Goal: Task Accomplishment & Management: Manage account settings

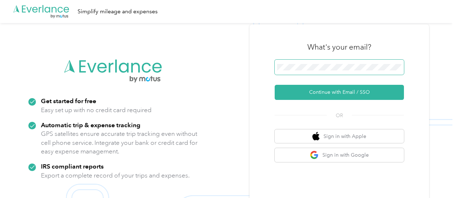
click at [349, 70] on span at bounding box center [338, 67] width 129 height 15
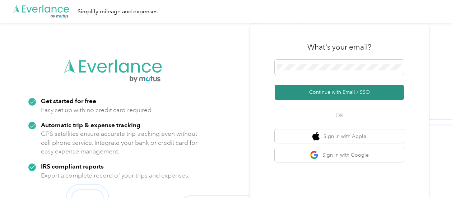
click at [319, 91] on button "Continue with Email / SSO" at bounding box center [338, 92] width 129 height 15
click at [328, 93] on button "Continue with Email / SSO" at bounding box center [338, 92] width 129 height 15
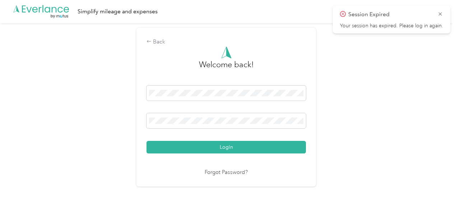
click at [146, 141] on button "Login" at bounding box center [225, 147] width 159 height 13
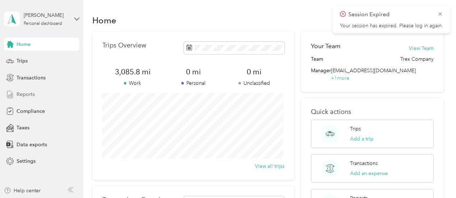
click at [42, 95] on div "Reports" at bounding box center [41, 94] width 75 height 13
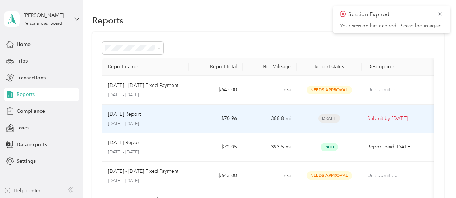
click at [201, 126] on td "$70.96" at bounding box center [215, 118] width 54 height 29
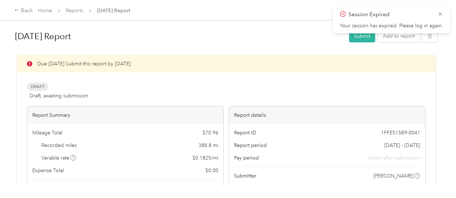
drag, startPoint x: 439, startPoint y: 13, endPoint x: 436, endPoint y: 16, distance: 4.6
click at [439, 14] on icon at bounding box center [440, 14] width 6 height 6
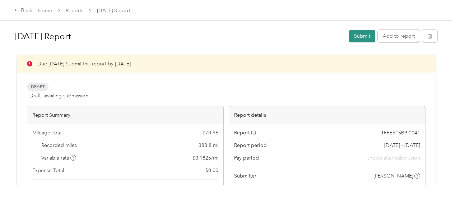
click at [360, 38] on button "Submit" at bounding box center [362, 36] width 26 height 13
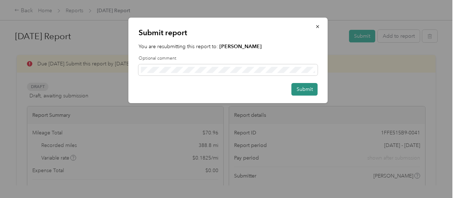
click at [312, 88] on button "Submit" at bounding box center [304, 89] width 26 height 13
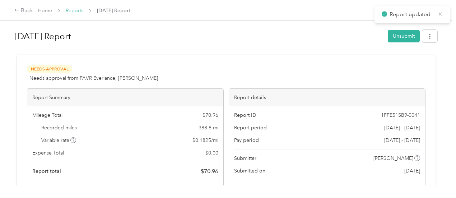
click at [79, 10] on link "Reports" at bounding box center [75, 11] width 18 height 6
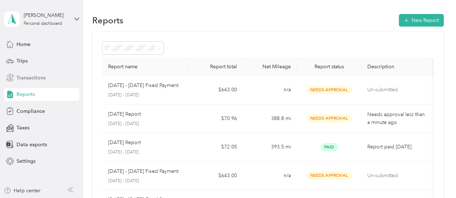
click at [44, 75] on span "Transactions" at bounding box center [31, 78] width 29 height 8
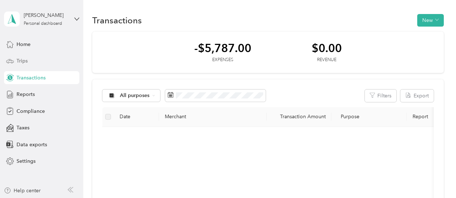
click at [44, 63] on div "Trips" at bounding box center [41, 61] width 75 height 13
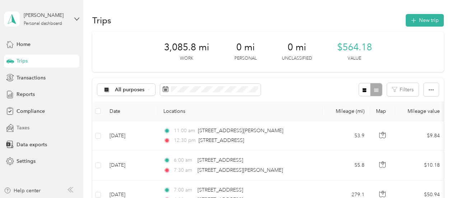
click at [32, 124] on div "Taxes" at bounding box center [41, 127] width 75 height 13
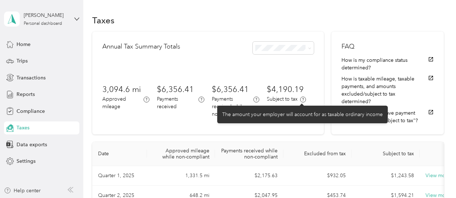
click at [302, 99] on icon at bounding box center [303, 100] width 6 height 6
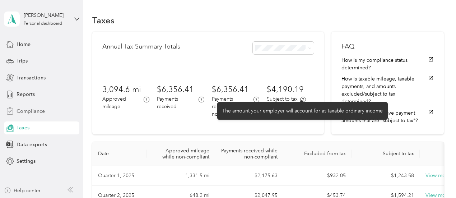
click at [30, 109] on span "Compliance" at bounding box center [31, 111] width 28 height 8
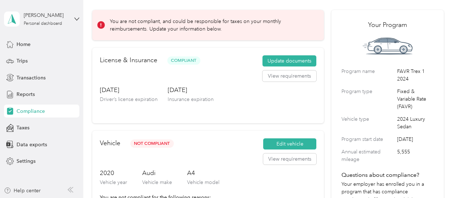
scroll to position [72, 0]
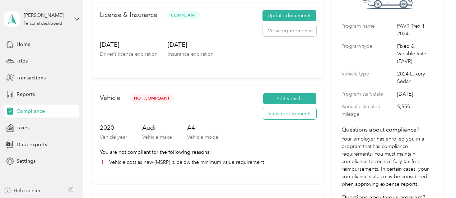
click at [273, 114] on button "View requirements" at bounding box center [289, 113] width 53 height 11
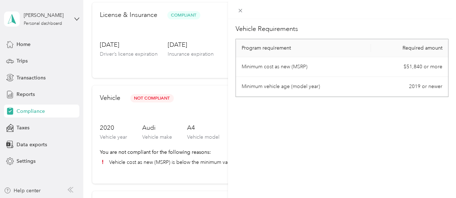
click at [208, 71] on div "Vehicle Requirements Program requirement Required amount Minimum cost as new (M…" at bounding box center [228, 99] width 456 height 198
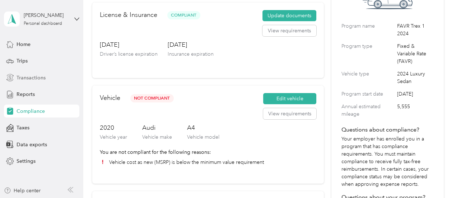
click at [30, 75] on span "Transactions" at bounding box center [31, 78] width 29 height 8
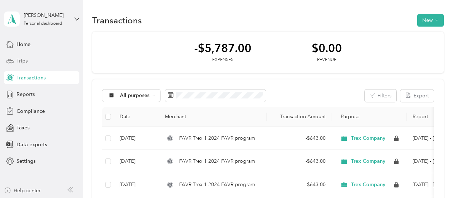
click at [29, 65] on div "Trips" at bounding box center [41, 61] width 75 height 13
